Goal: Ask a question

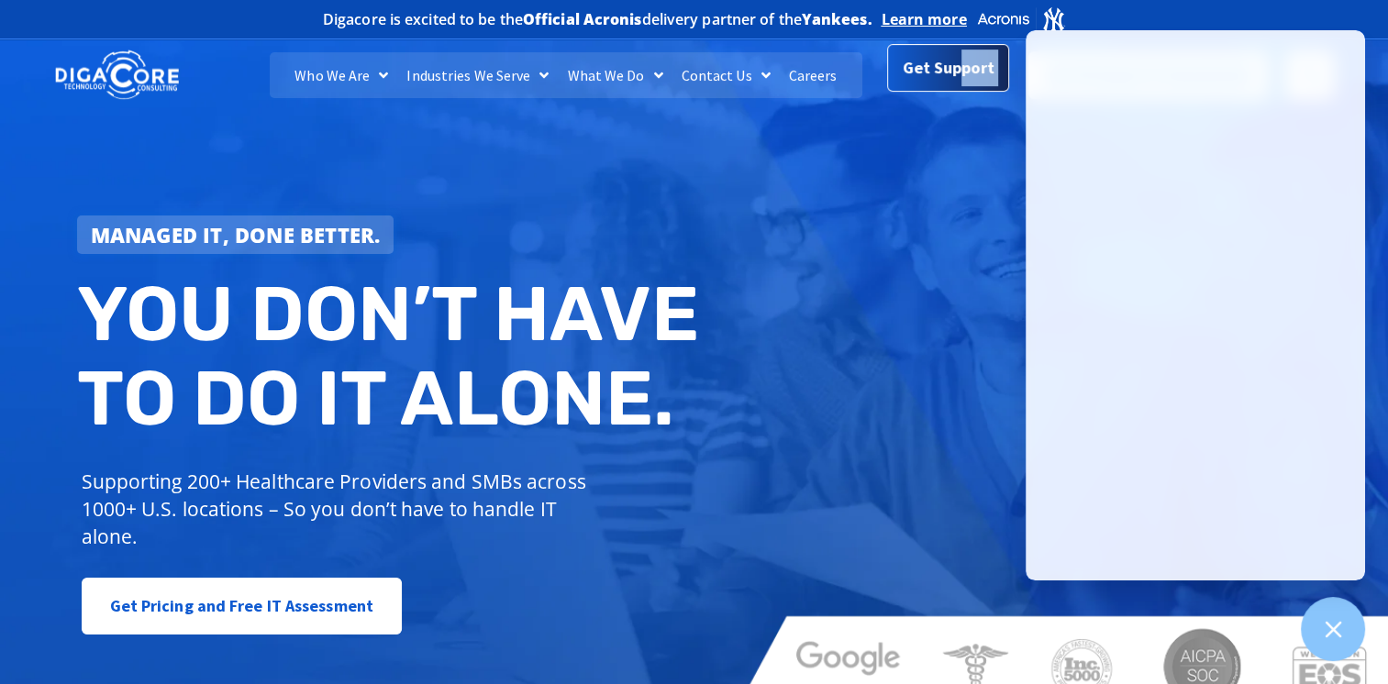
drag, startPoint x: 869, startPoint y: 222, endPoint x: 959, endPoint y: 83, distance: 165.9
click at [959, 83] on body "Skip to content Digacore is excited to be the Official Acronis delivery partner…" at bounding box center [694, 342] width 1388 height 684
click at [959, 83] on span "Get Support" at bounding box center [948, 68] width 92 height 37
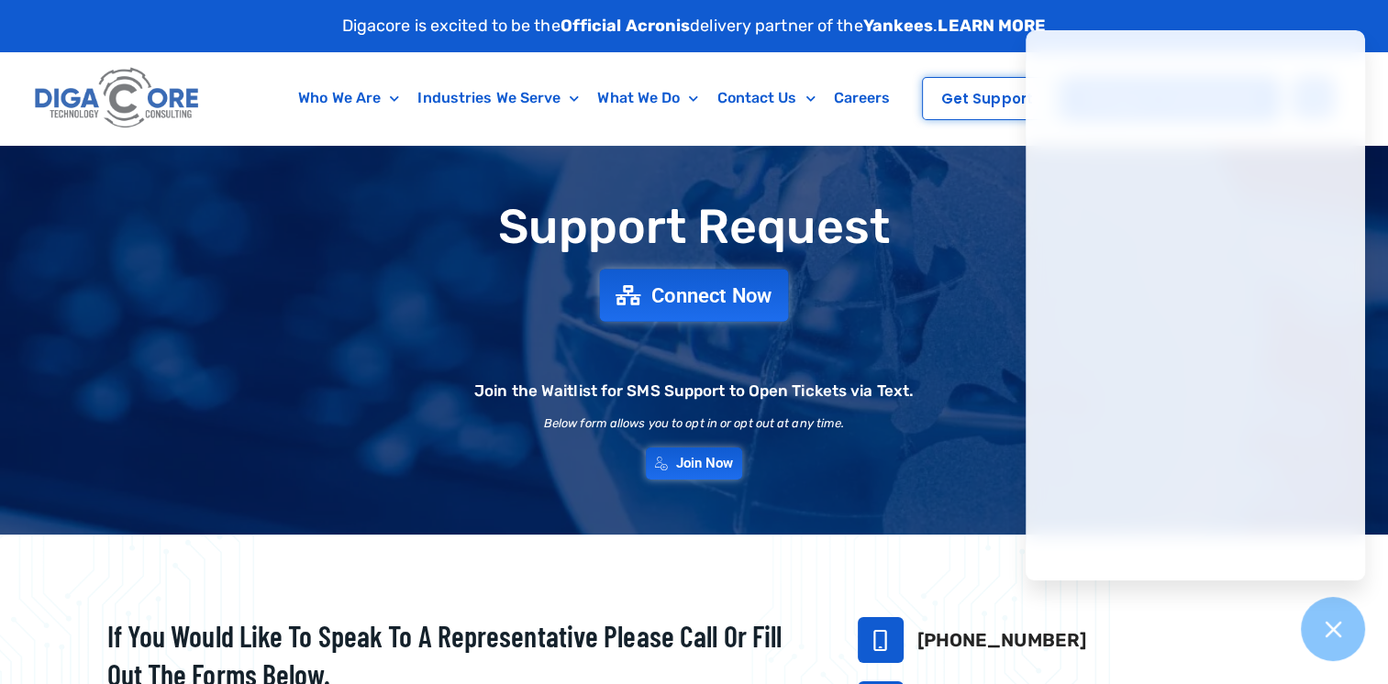
click at [693, 303] on span "Connect Now" at bounding box center [711, 295] width 121 height 20
